Goal: Task Accomplishment & Management: Complete application form

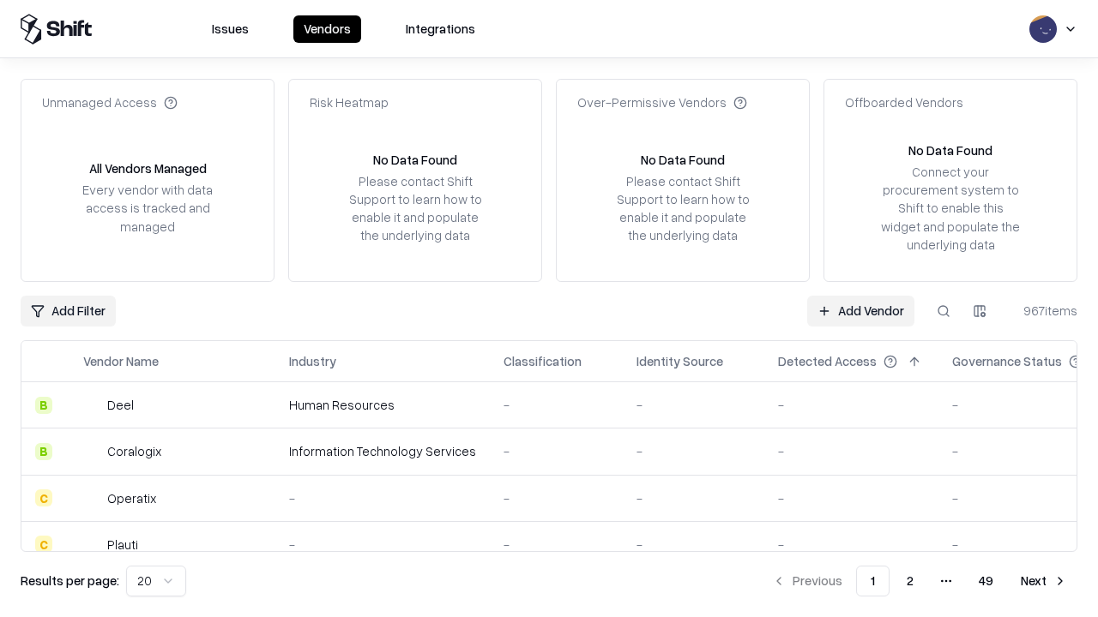
click at [860, 310] on link "Add Vendor" at bounding box center [860, 311] width 107 height 31
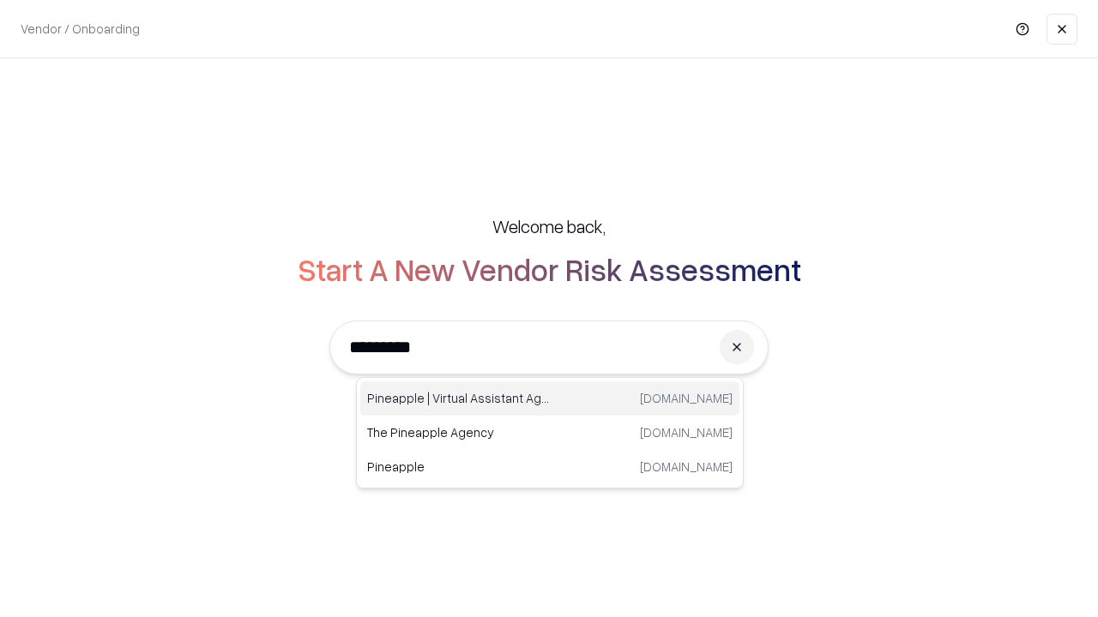
click at [550, 399] on div "Pineapple | Virtual Assistant Agency [DOMAIN_NAME]" at bounding box center [549, 399] width 379 height 34
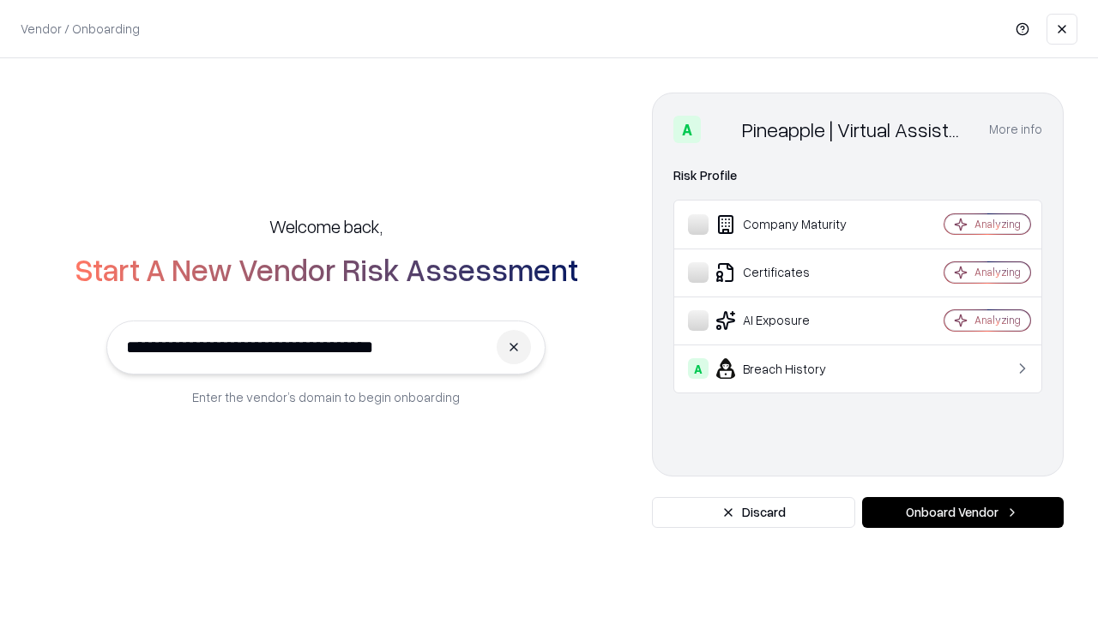
type input "**********"
click at [962, 513] on button "Onboard Vendor" at bounding box center [963, 512] width 202 height 31
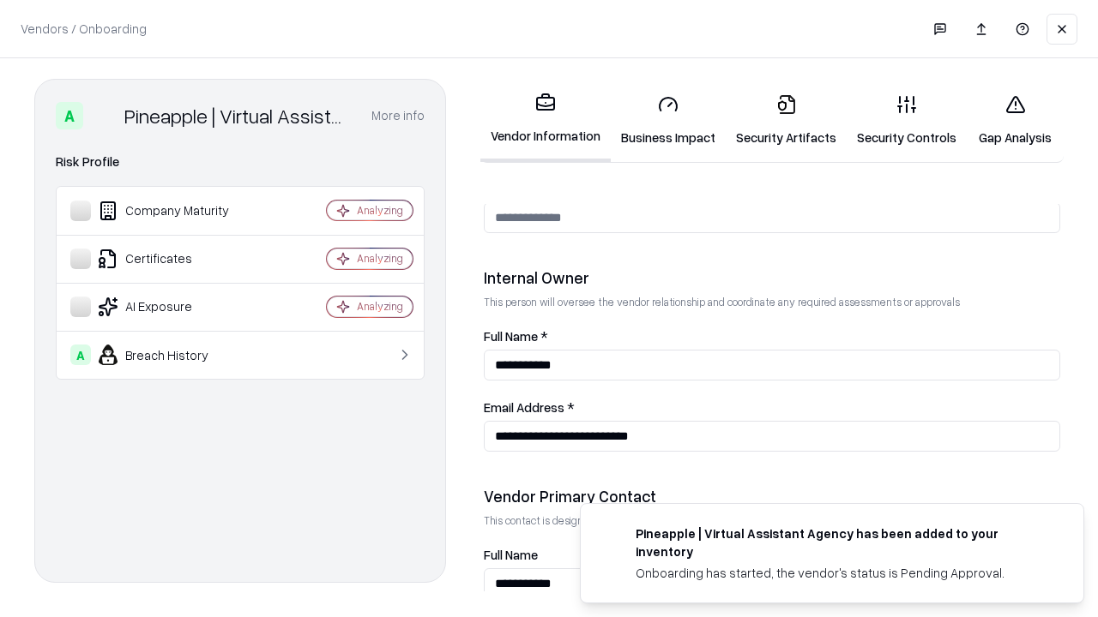
scroll to position [888, 0]
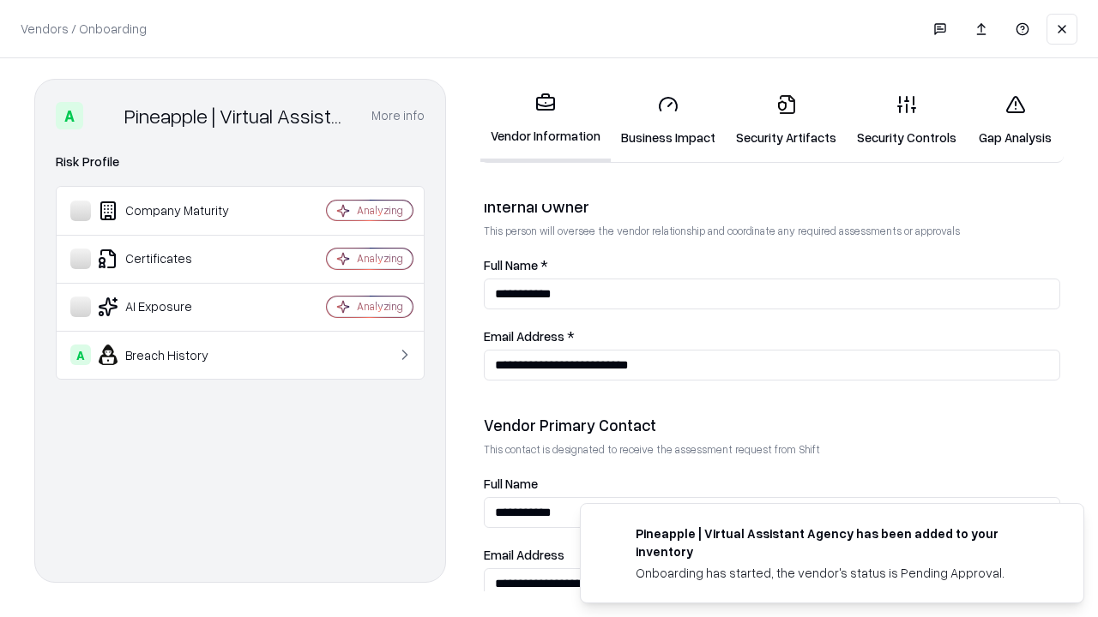
click at [668, 120] on link "Business Impact" at bounding box center [668, 121] width 115 height 80
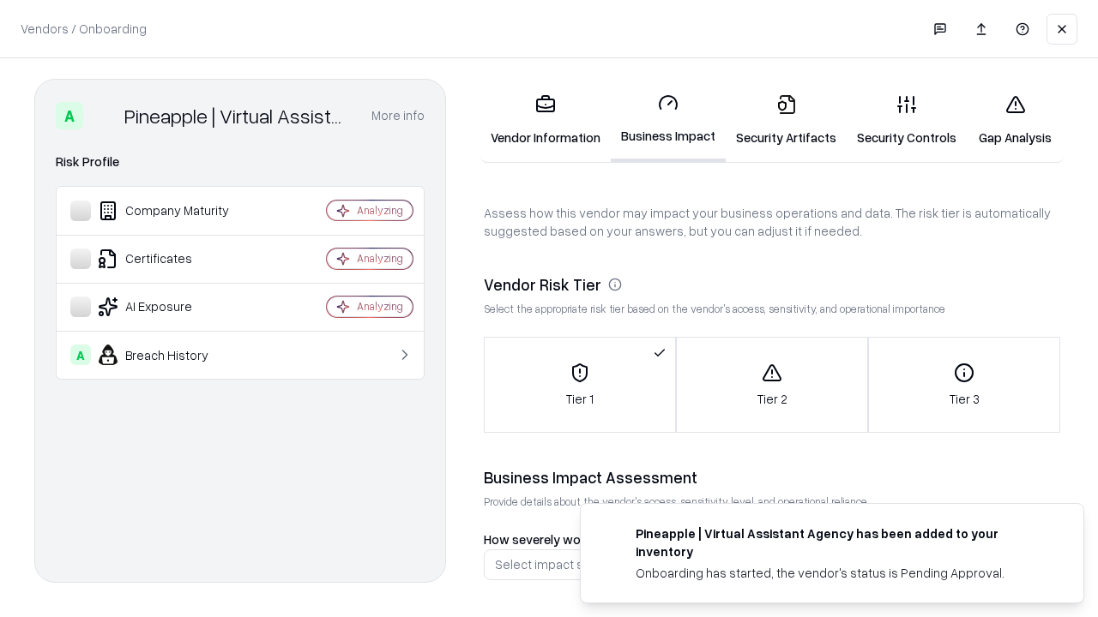
click at [1015, 120] on link "Gap Analysis" at bounding box center [1015, 121] width 97 height 80
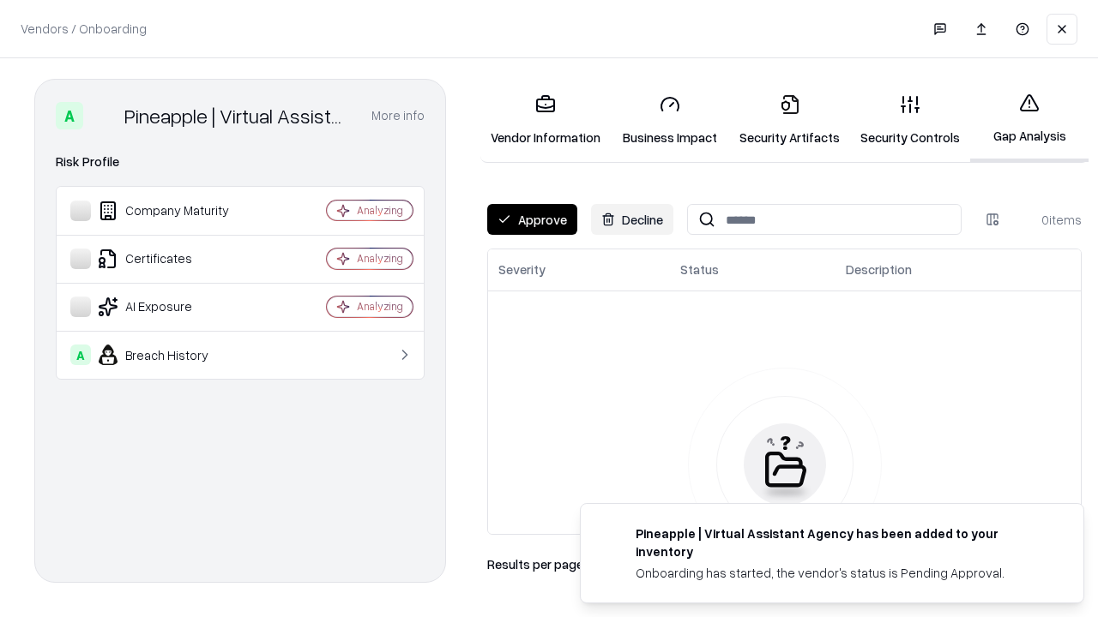
click at [532, 220] on button "Approve" at bounding box center [532, 219] width 90 height 31
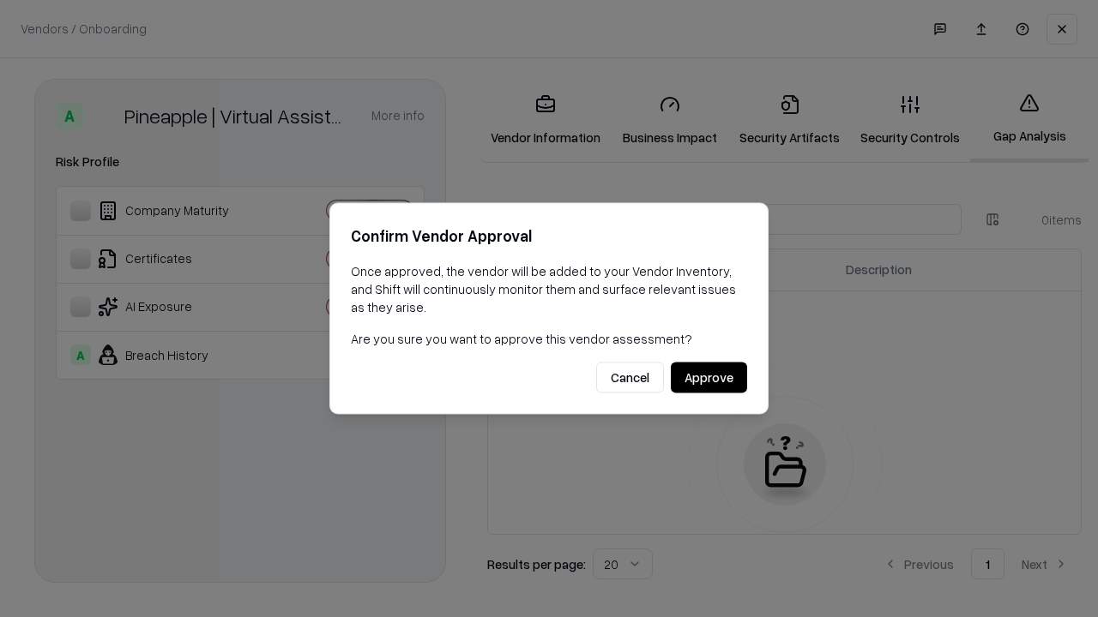
click at [708, 377] on button "Approve" at bounding box center [709, 378] width 76 height 31
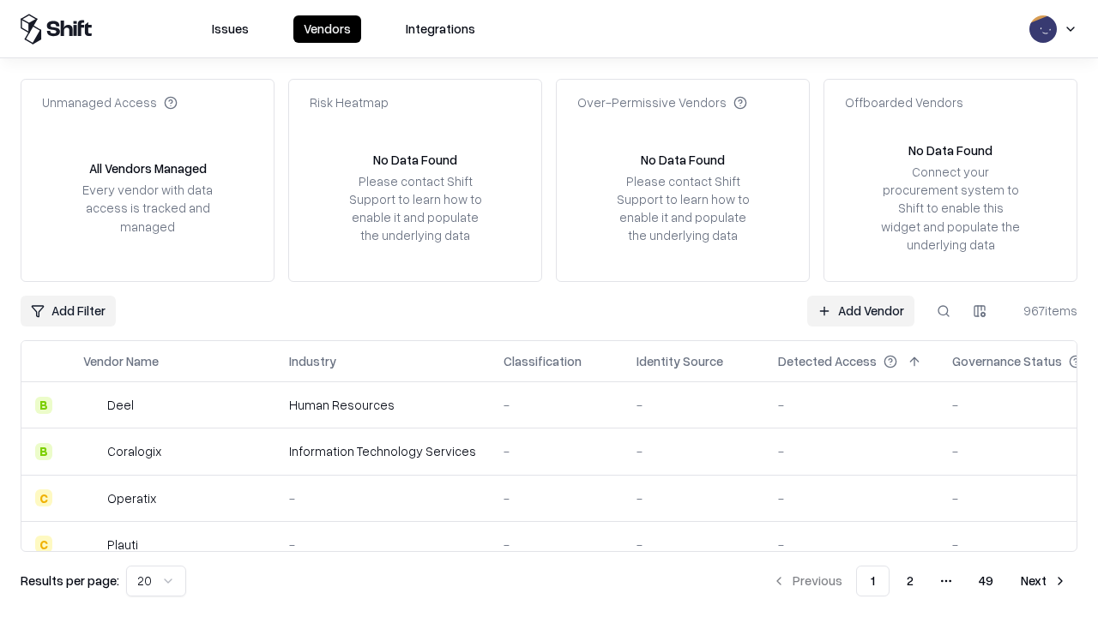
type input "**********"
click at [860, 310] on link "Add Vendor" at bounding box center [860, 311] width 107 height 31
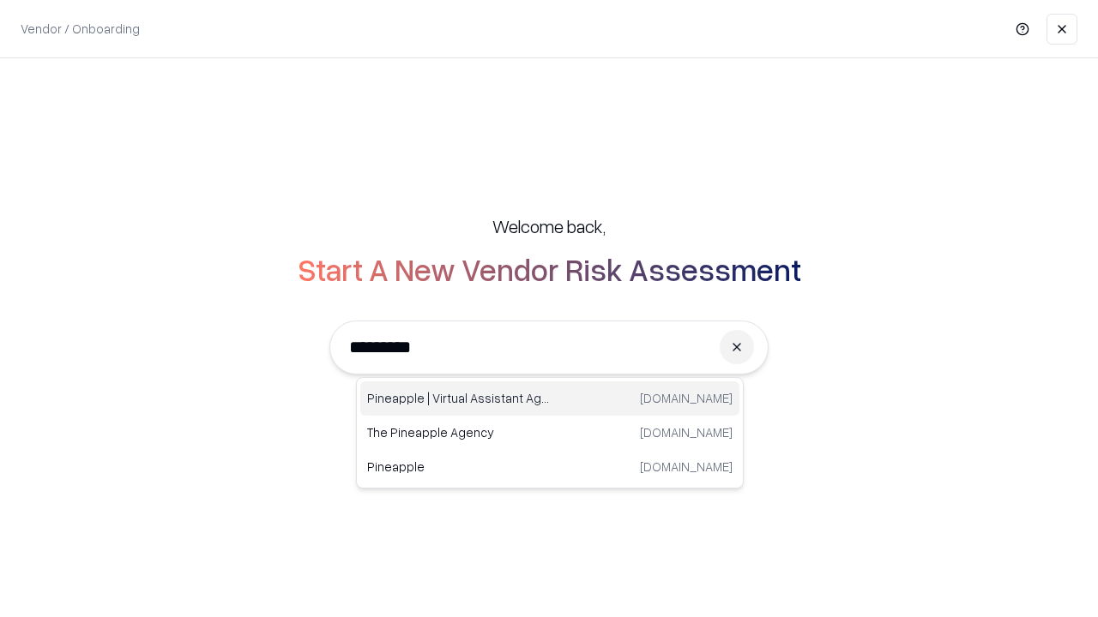
click at [550, 399] on div "Pineapple | Virtual Assistant Agency [DOMAIN_NAME]" at bounding box center [549, 399] width 379 height 34
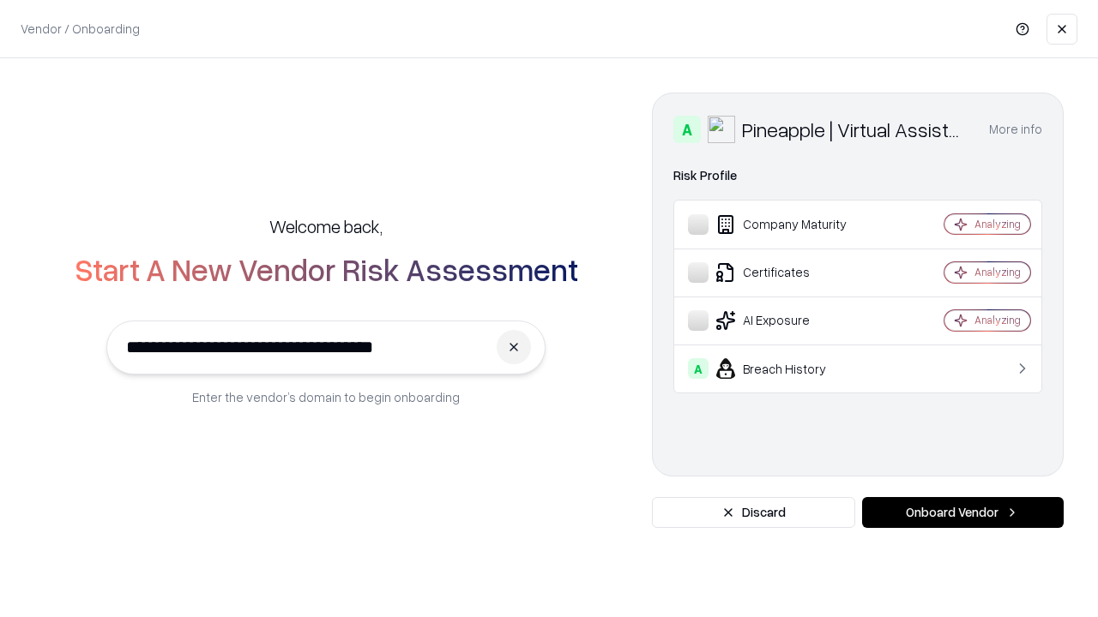
type input "**********"
click at [962, 513] on button "Onboard Vendor" at bounding box center [963, 512] width 202 height 31
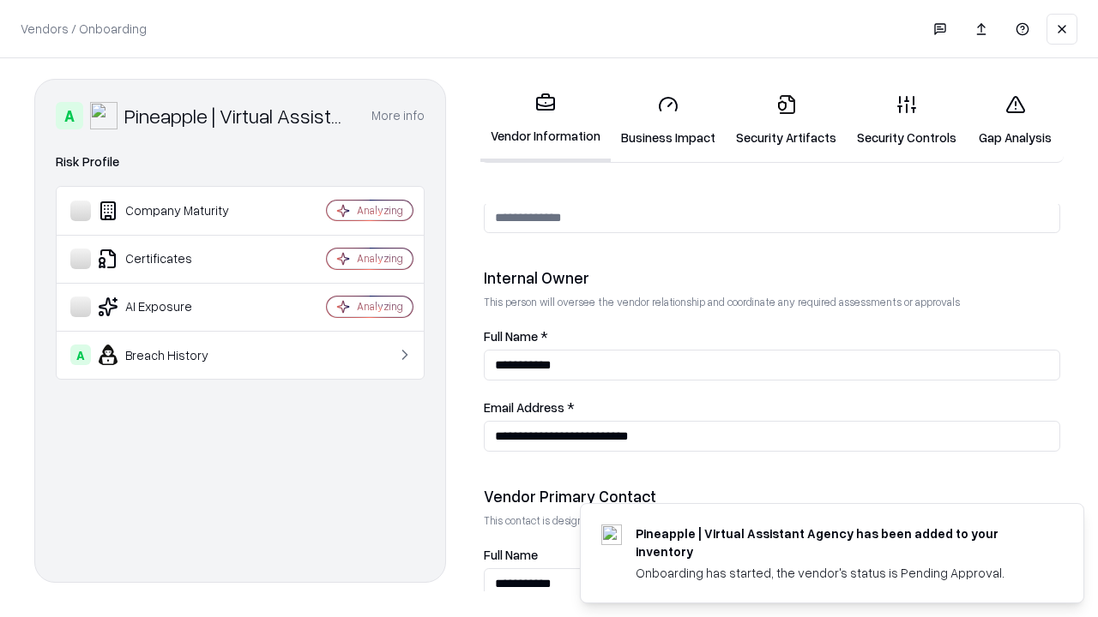
scroll to position [888, 0]
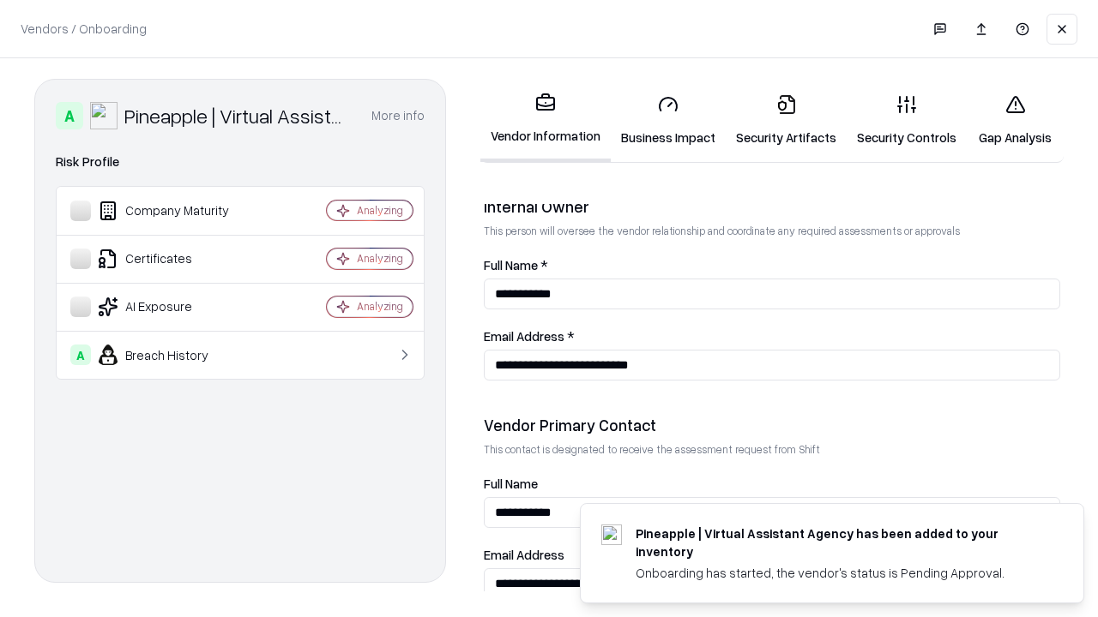
click at [1015, 120] on link "Gap Analysis" at bounding box center [1015, 121] width 97 height 80
